Goal: Task Accomplishment & Management: Complete application form

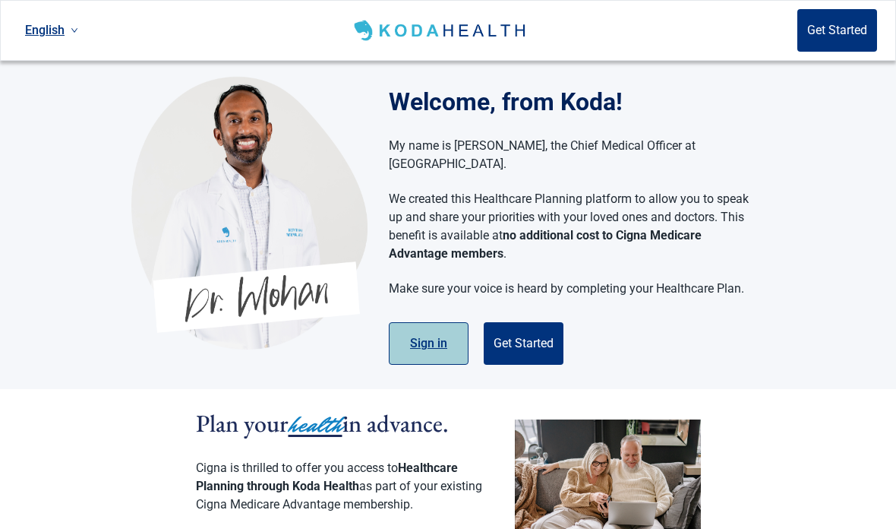
click at [433, 322] on button "Sign in" at bounding box center [429, 343] width 80 height 43
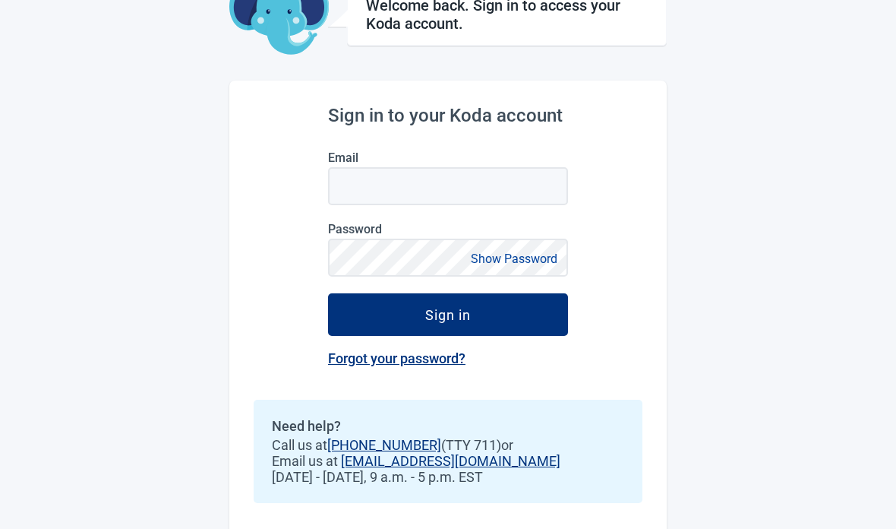
scroll to position [110, 0]
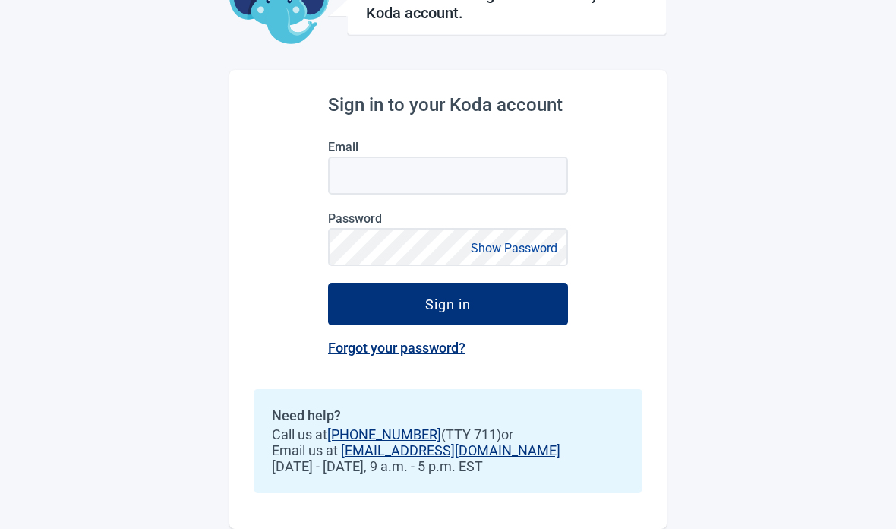
click at [409, 442] on link "[EMAIL_ADDRESS][DOMAIN_NAME]" at bounding box center [450, 450] width 219 height 16
click at [358, 426] on link "[PHONE_NUMBER]" at bounding box center [384, 434] width 114 height 16
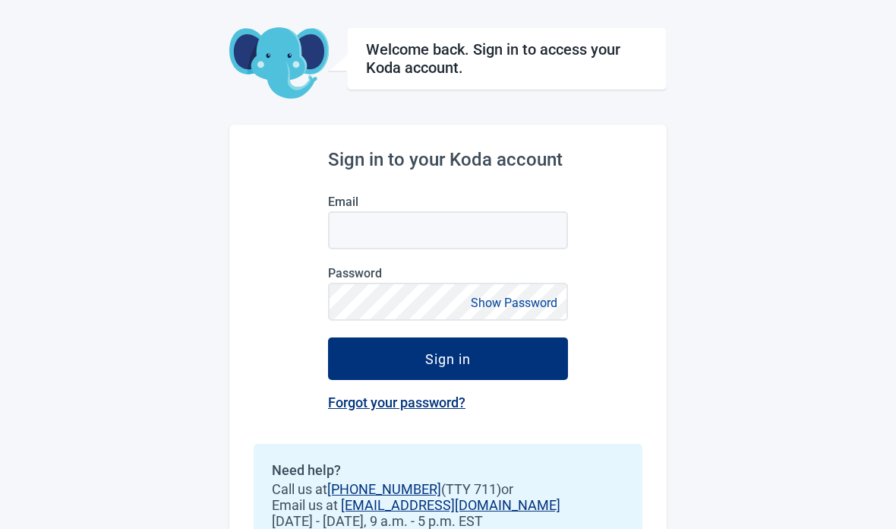
scroll to position [50, 0]
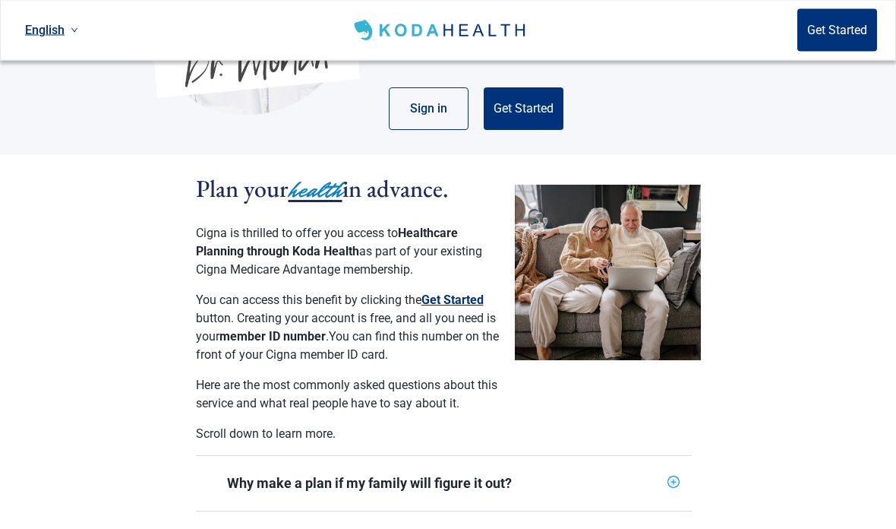
scroll to position [234, 0]
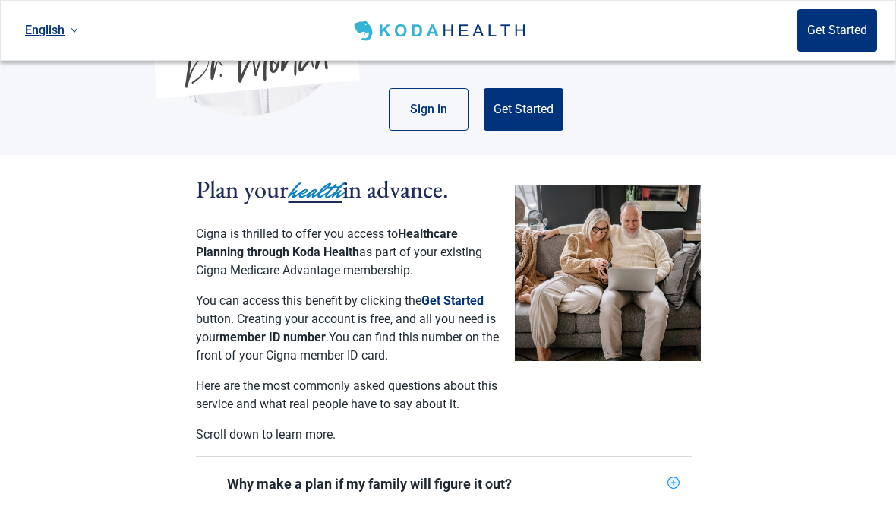
click at [461, 292] on button "Get Started" at bounding box center [452, 301] width 62 height 18
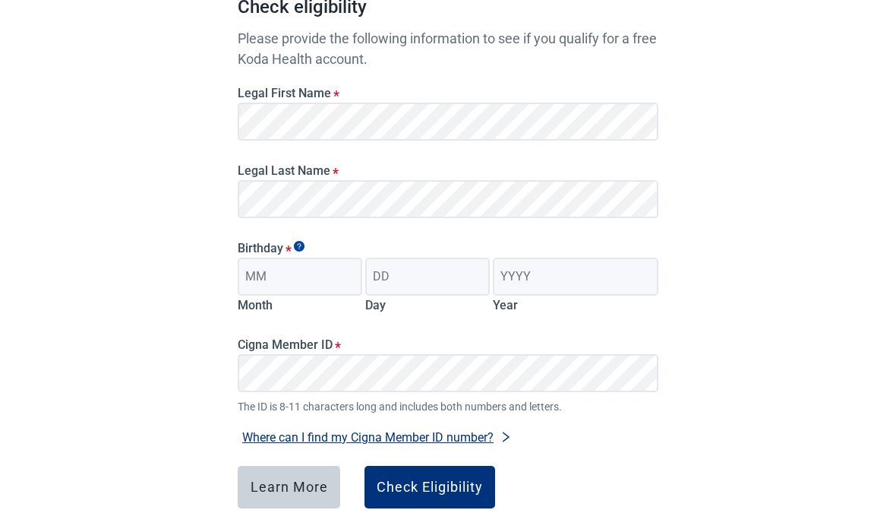
scroll to position [170, 0]
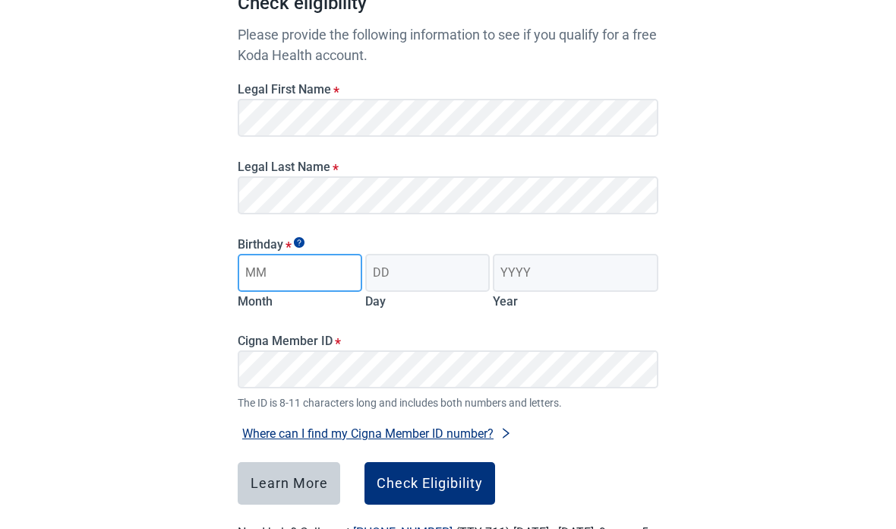
click at [292, 269] on input "Month" at bounding box center [300, 273] width 125 height 38
type input "03"
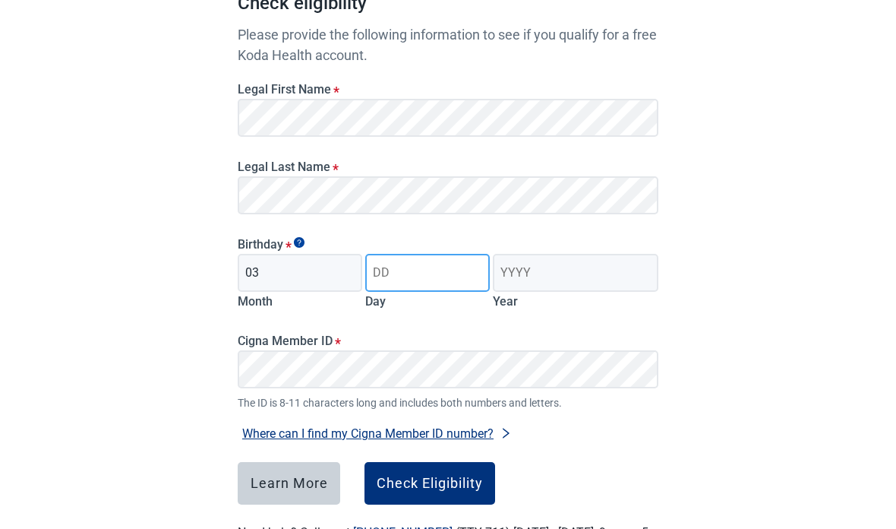
click at [429, 277] on input "Day" at bounding box center [427, 273] width 125 height 38
type input "08"
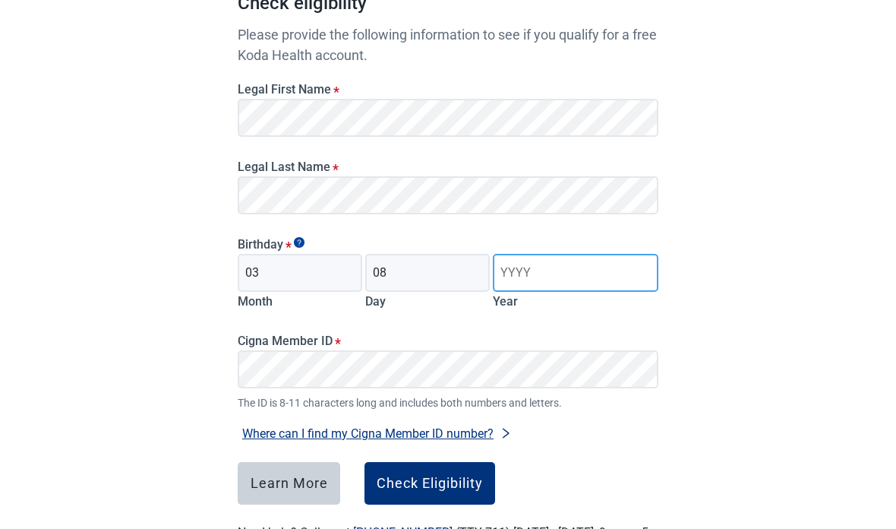
click at [554, 271] on input "Year" at bounding box center [576, 273] width 166 height 38
type input "1957"
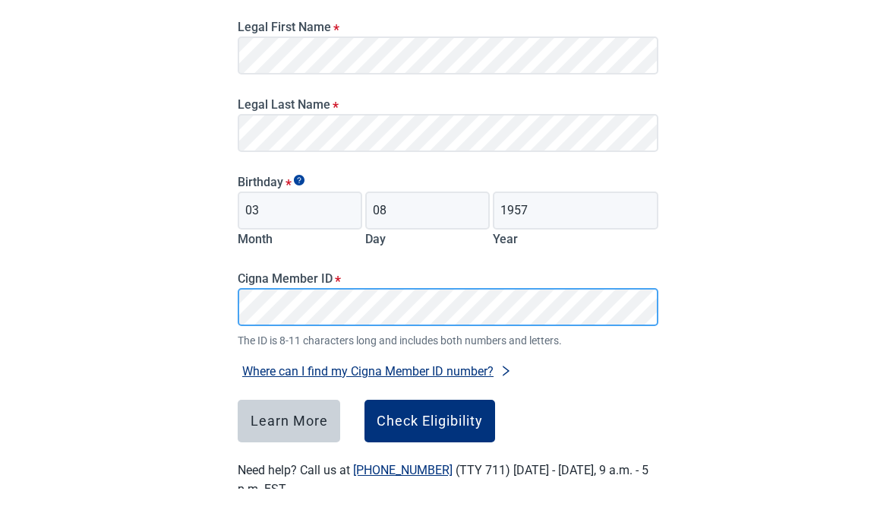
scroll to position [236, 0]
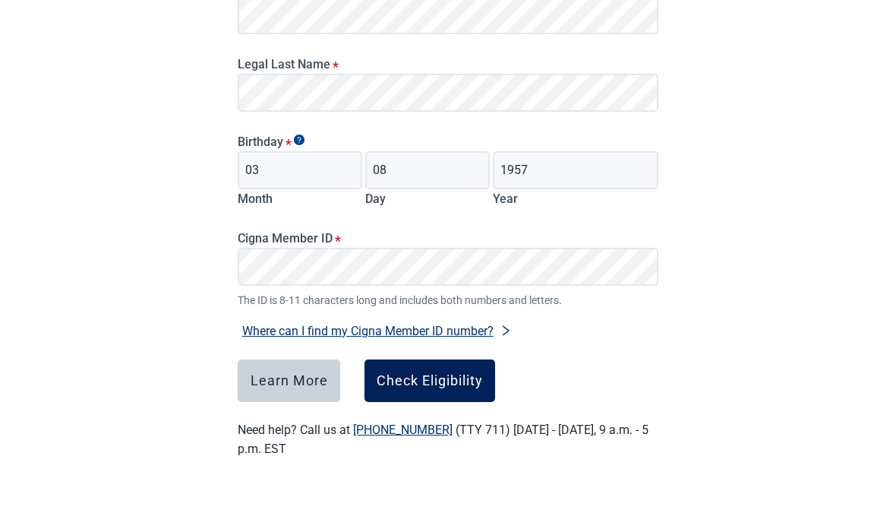
click at [437, 409] on div "Check Eligibility" at bounding box center [430, 416] width 106 height 15
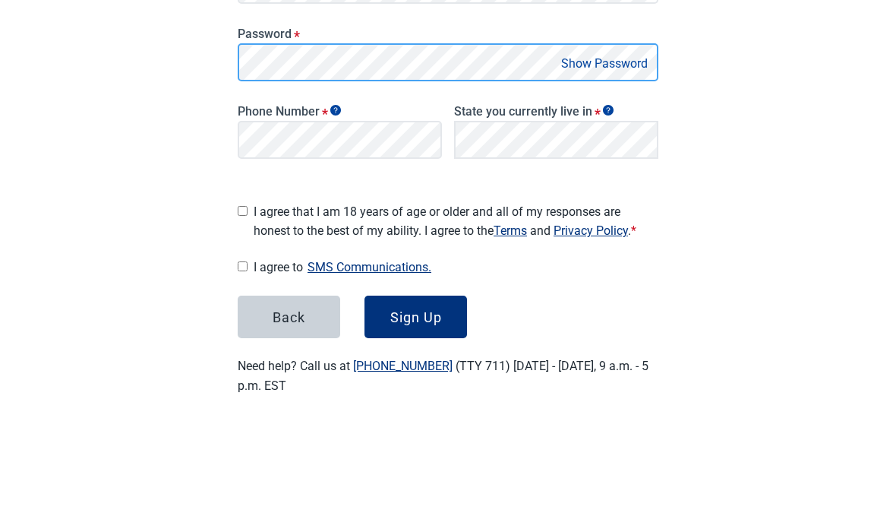
scroll to position [246, 0]
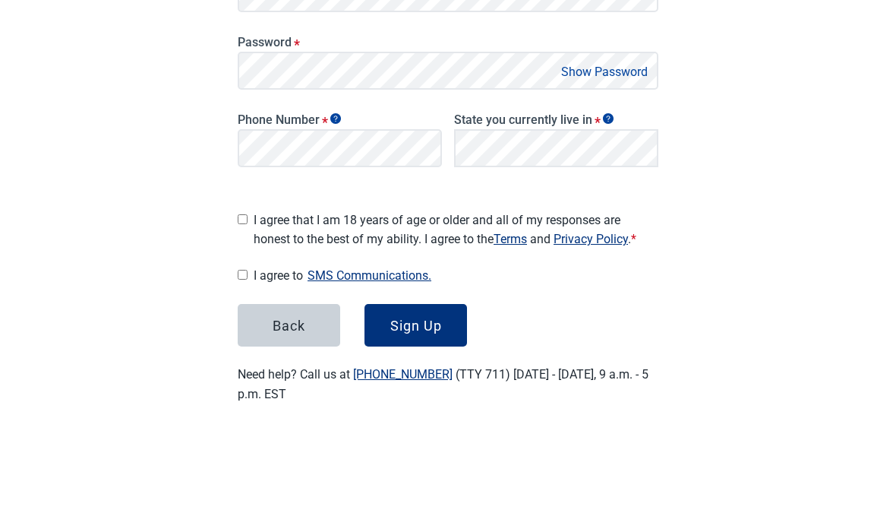
click at [617, 159] on button "Show Password" at bounding box center [605, 169] width 96 height 21
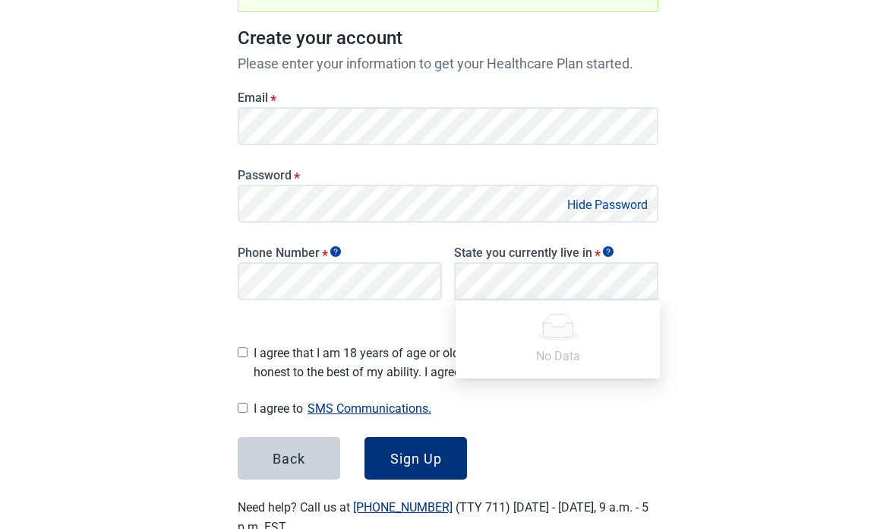
scroll to position [185, 0]
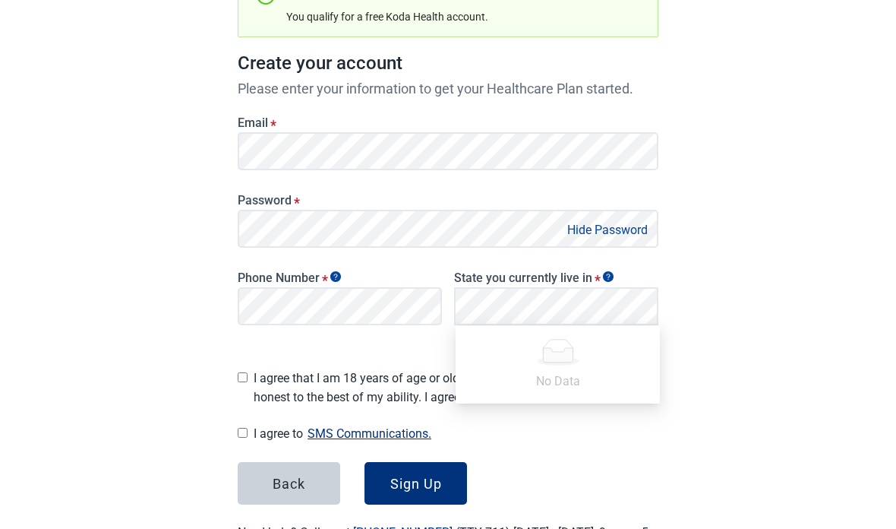
click at [242, 372] on input "I agree that I am 18 years of age or older and all of my responses are honest t…" at bounding box center [243, 377] width 10 height 10
checkbox input "true"
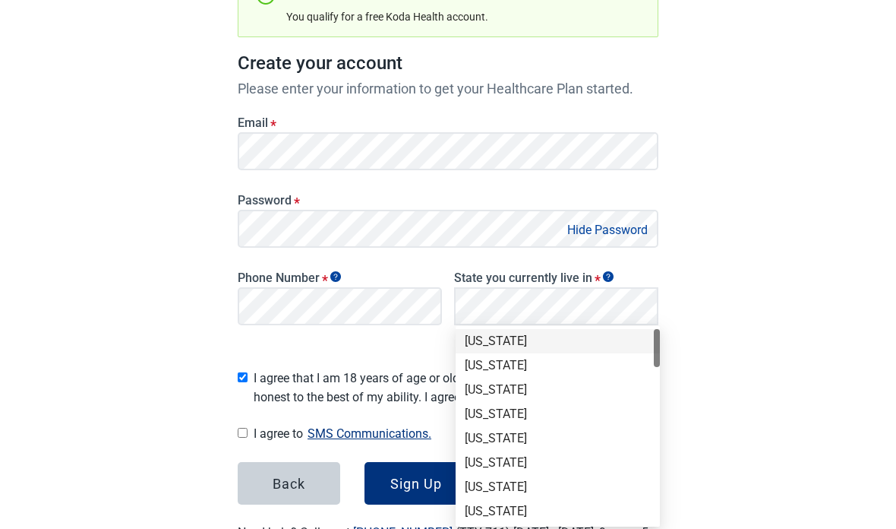
click at [529, 398] on div "[US_STATE]" at bounding box center [558, 389] width 204 height 24
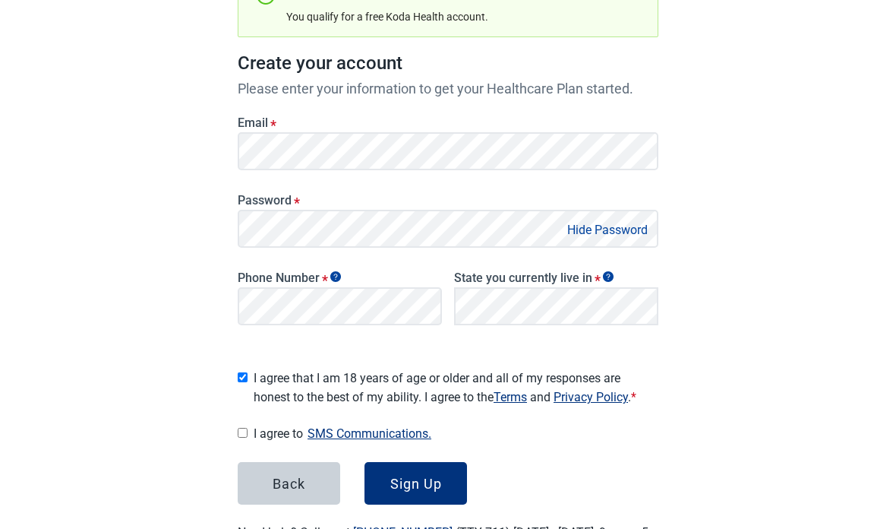
click at [248, 428] on input "I agree to SMS Communications." at bounding box center [243, 433] width 10 height 10
checkbox input "true"
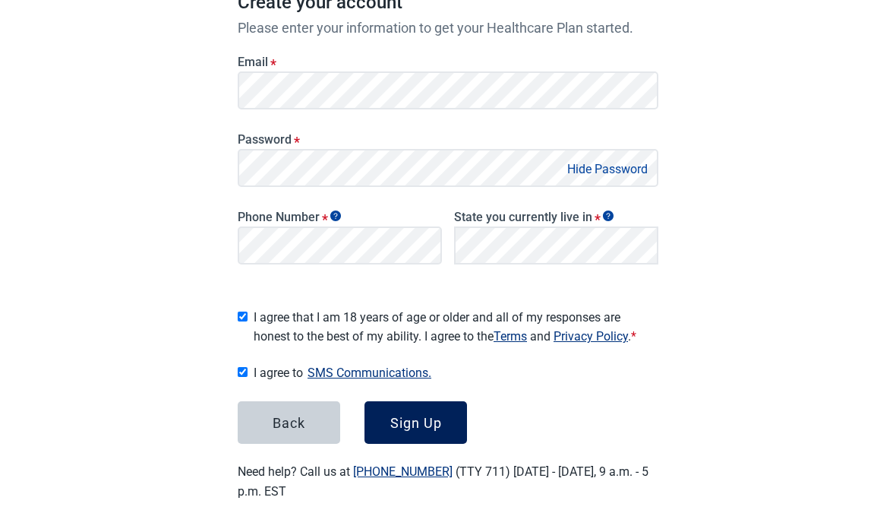
click at [413, 415] on div "Sign Up" at bounding box center [416, 422] width 52 height 15
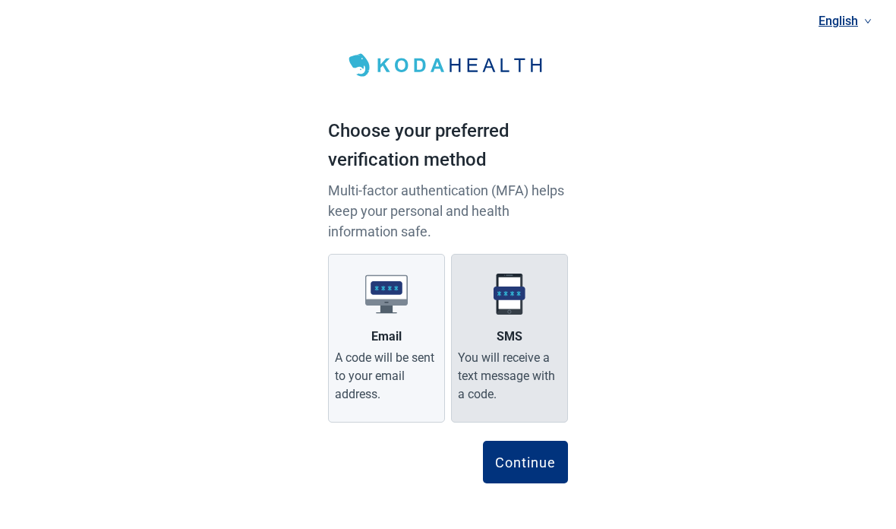
click at [517, 289] on img "Main content" at bounding box center [509, 294] width 43 height 43
click at [0, 0] on input "SMS You will receive a text message with a code." at bounding box center [0, 0] width 0 height 0
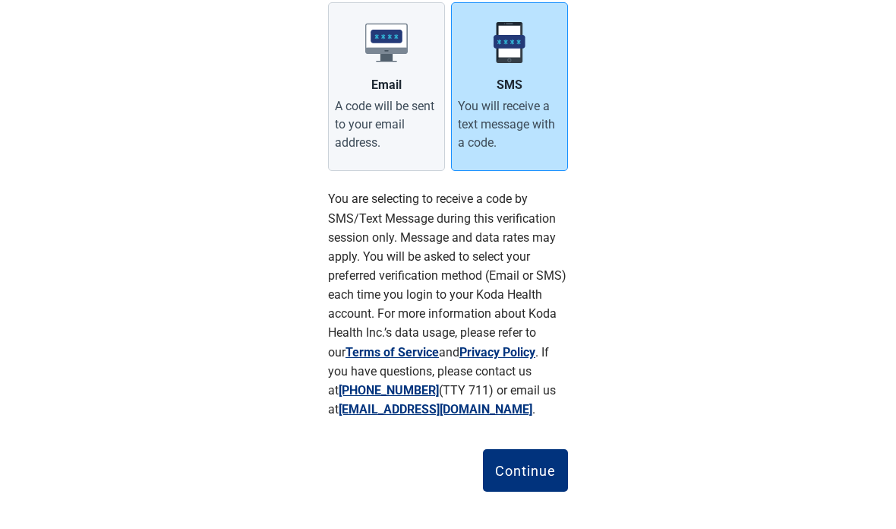
scroll to position [260, 0]
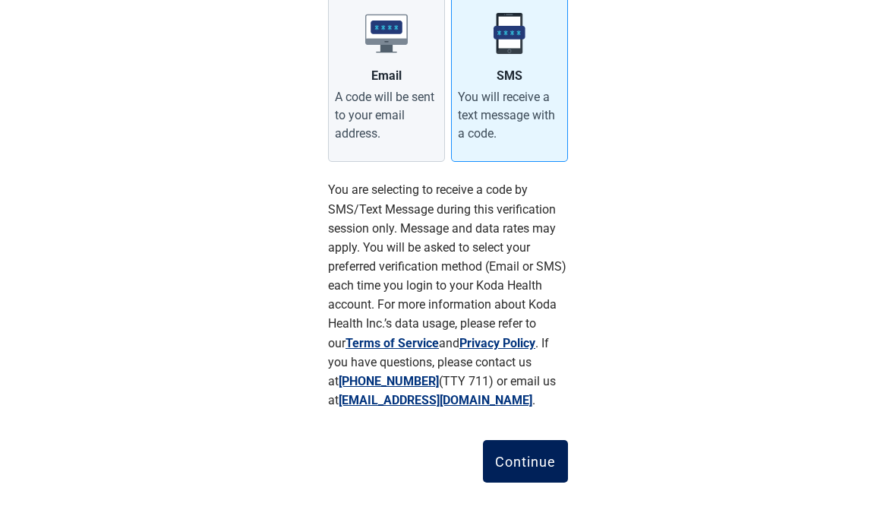
click at [545, 446] on button "Continue" at bounding box center [525, 461] width 85 height 43
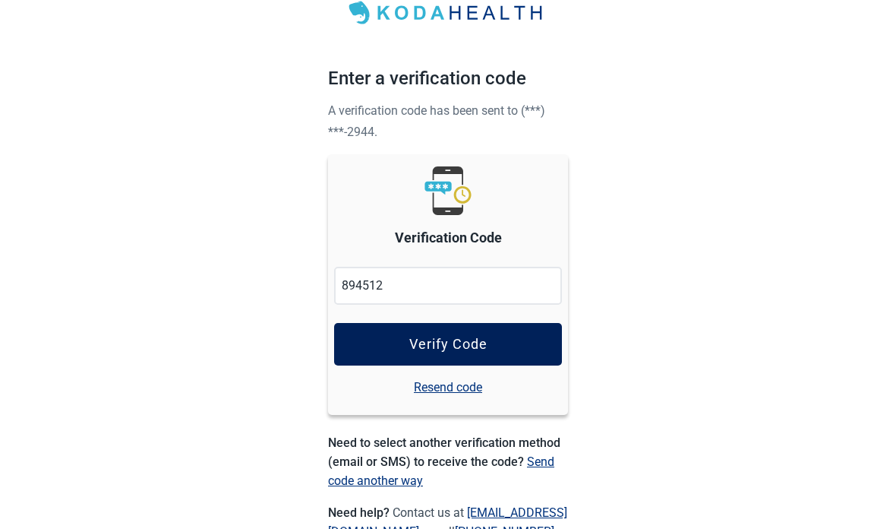
type input "894512"
click at [488, 345] on button "Verify Code" at bounding box center [448, 344] width 228 height 43
